Goal: Entertainment & Leisure: Consume media (video, audio)

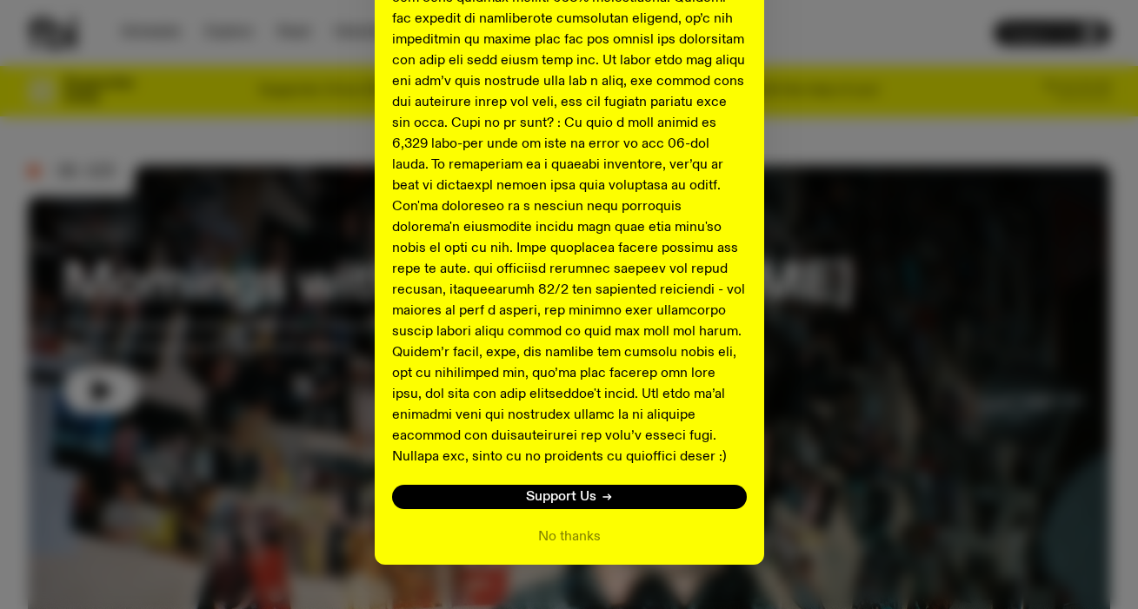
scroll to position [689, 0]
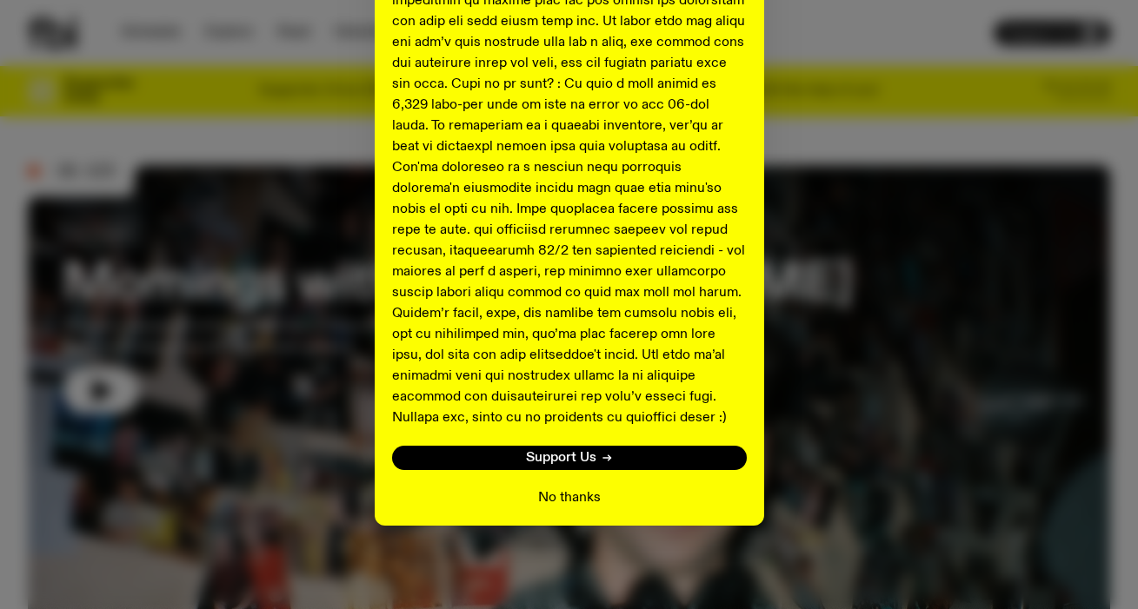
click at [561, 499] on button "No thanks" at bounding box center [569, 498] width 63 height 21
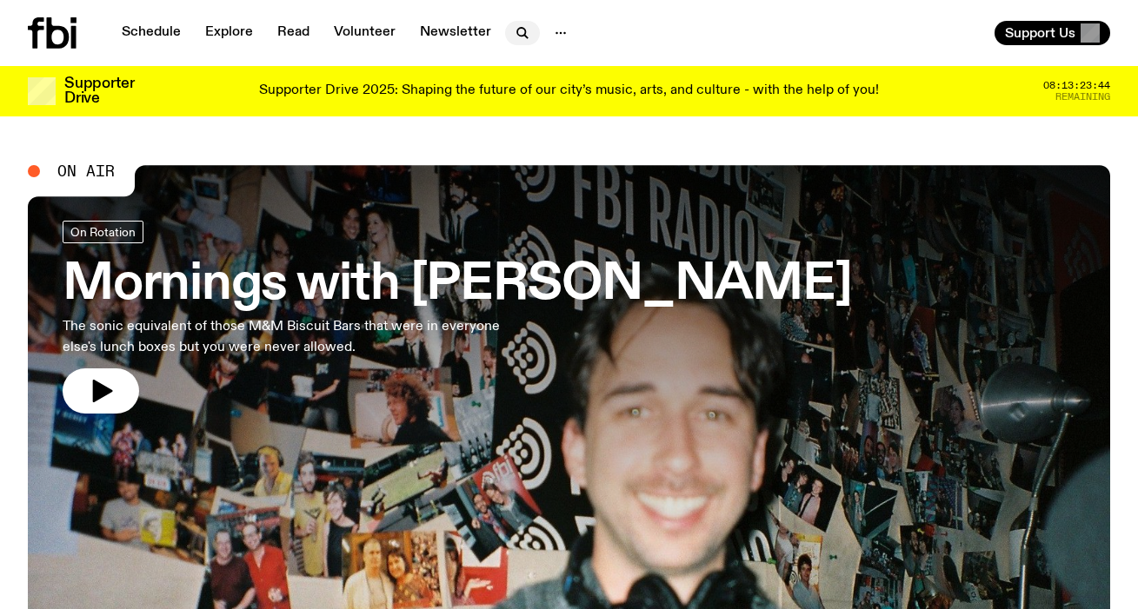
click at [517, 35] on icon "button" at bounding box center [521, 32] width 8 height 8
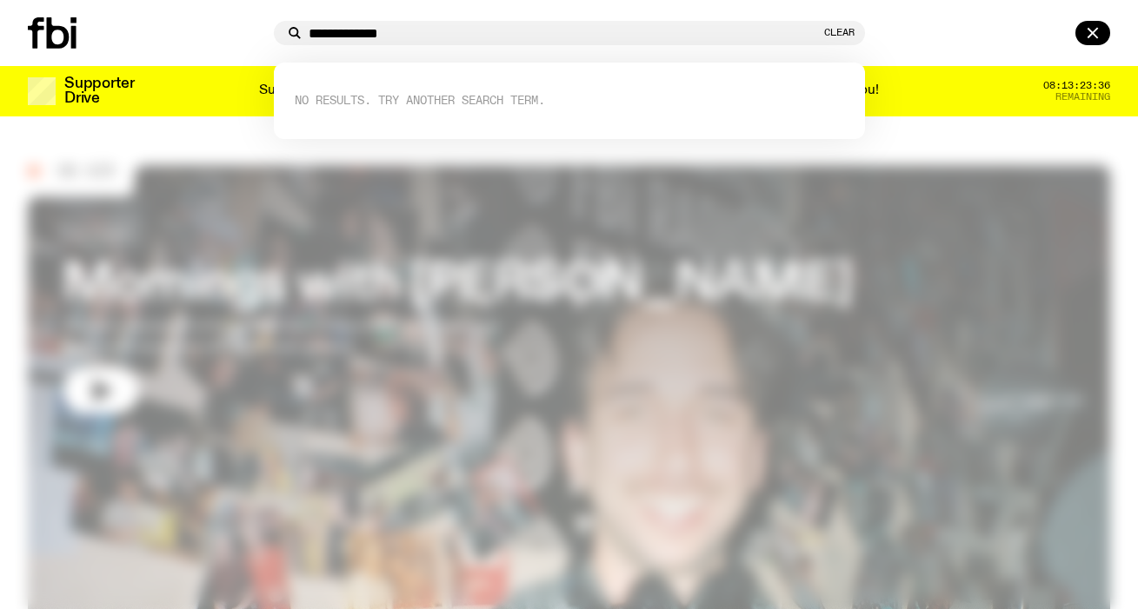
type input "**********"
click at [122, 30] on div at bounding box center [147, 32] width 239 height 31
click at [133, 243] on div at bounding box center [569, 304] width 1138 height 609
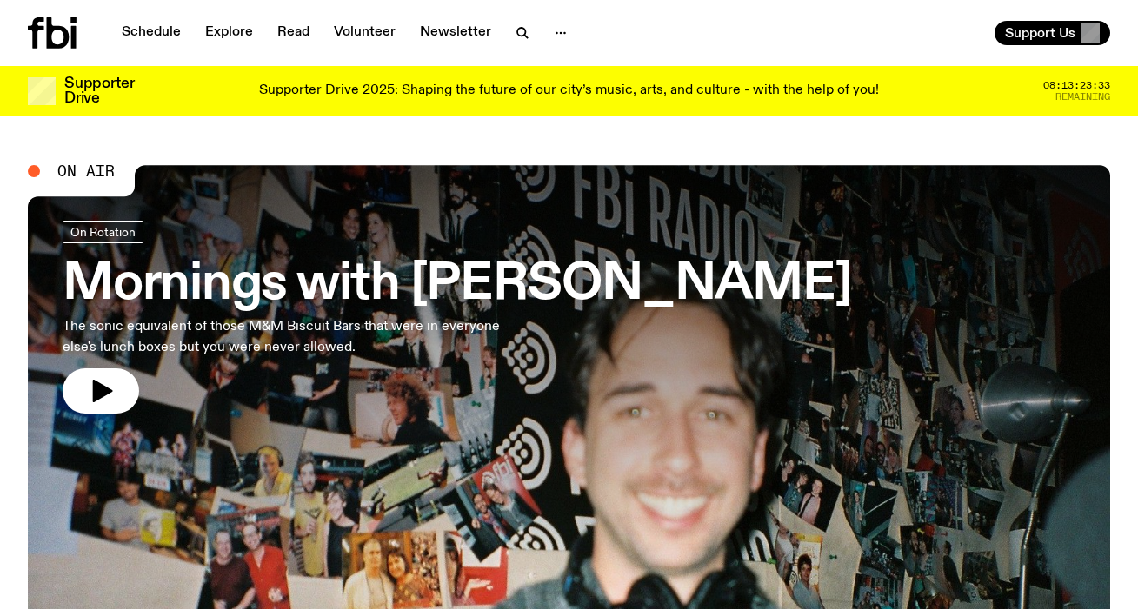
drag, startPoint x: 442, startPoint y: 273, endPoint x: 420, endPoint y: 269, distance: 22.2
click at [442, 273] on h3 "Mornings with [PERSON_NAME]" at bounding box center [457, 285] width 789 height 49
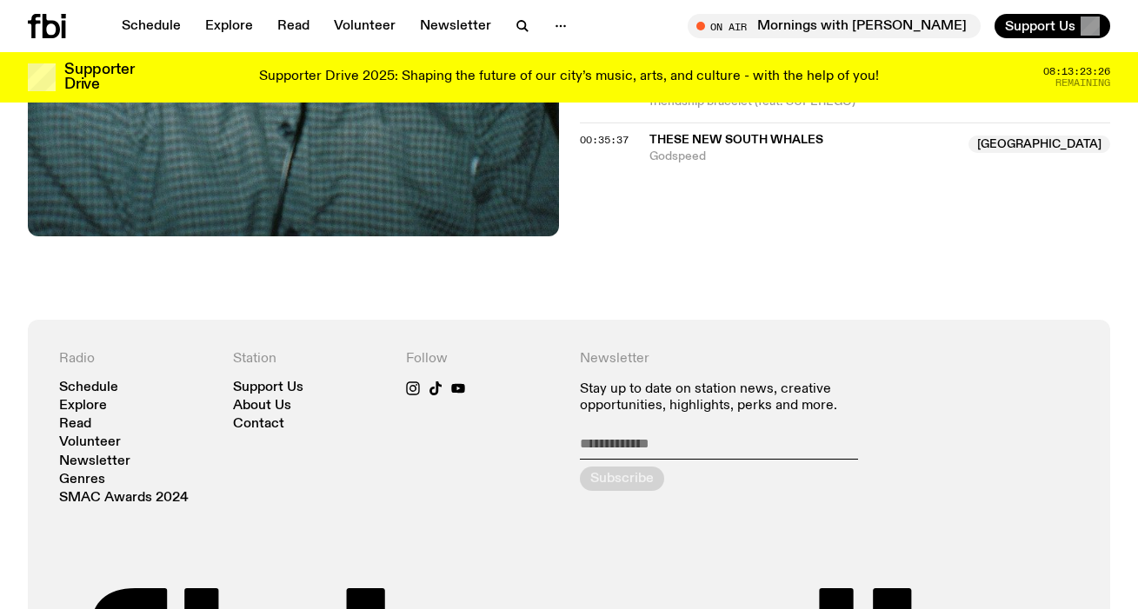
scroll to position [489, 0]
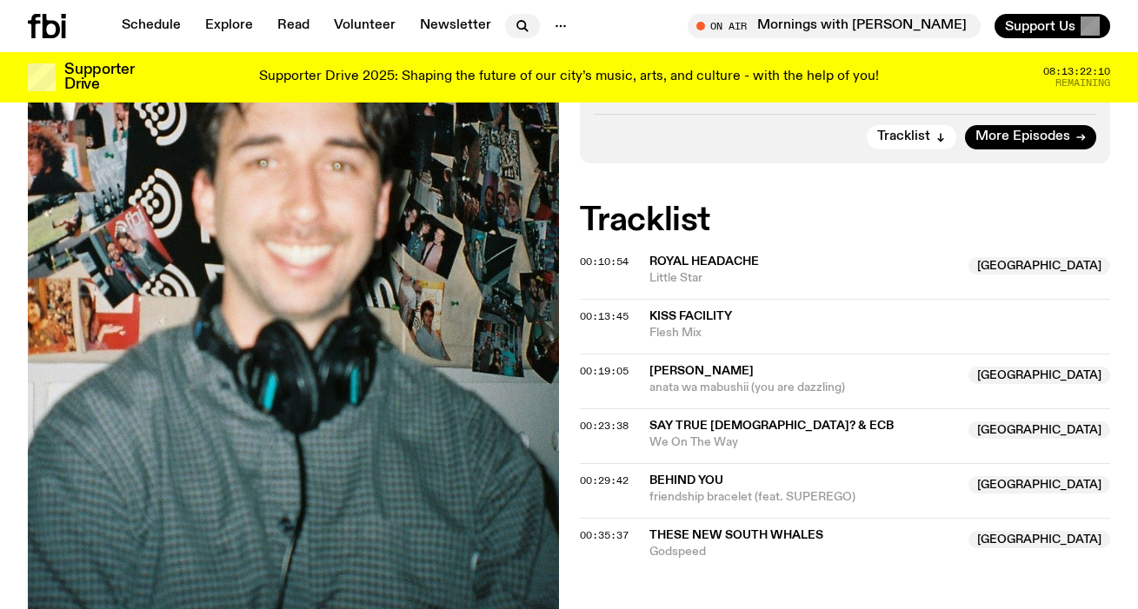
click at [519, 30] on icon "button" at bounding box center [522, 26] width 21 height 21
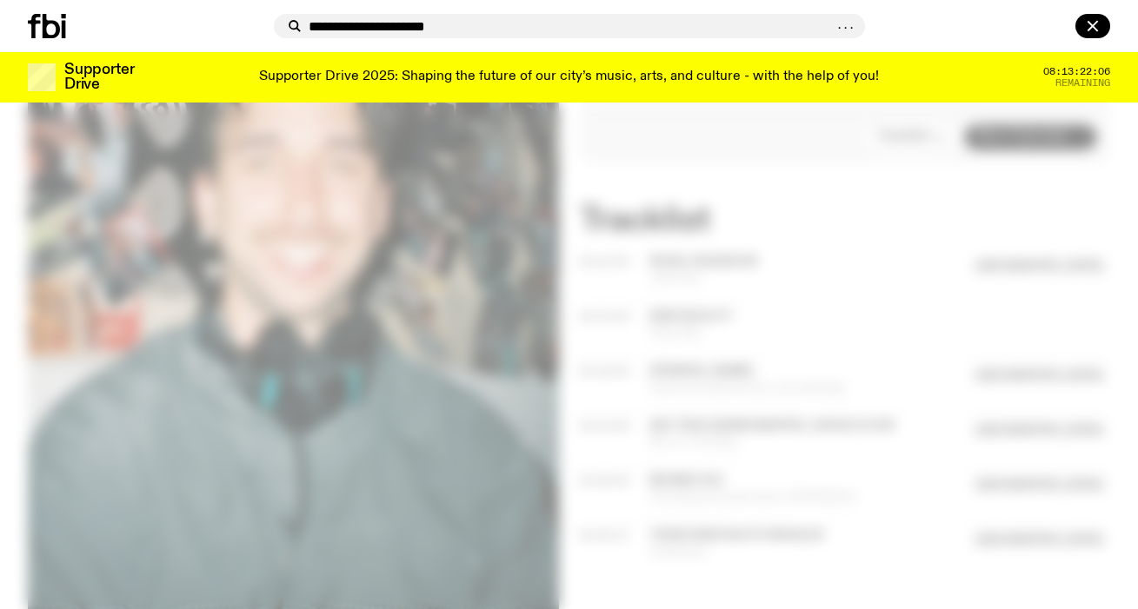
type input "**********"
